Goal: Navigation & Orientation: Find specific page/section

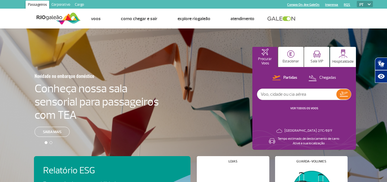
click at [59, 2] on link "Corporativo" at bounding box center [60, 5] width 23 height 9
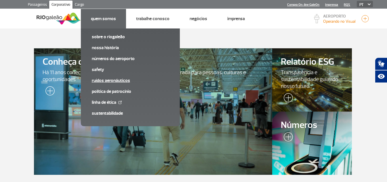
click at [105, 82] on link "Ruídos aeronáuticos" at bounding box center [130, 80] width 77 height 6
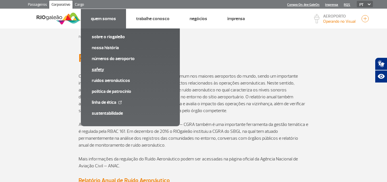
click at [95, 69] on link "SAFETY" at bounding box center [130, 69] width 77 height 6
